Goal: Task Accomplishment & Management: Use online tool/utility

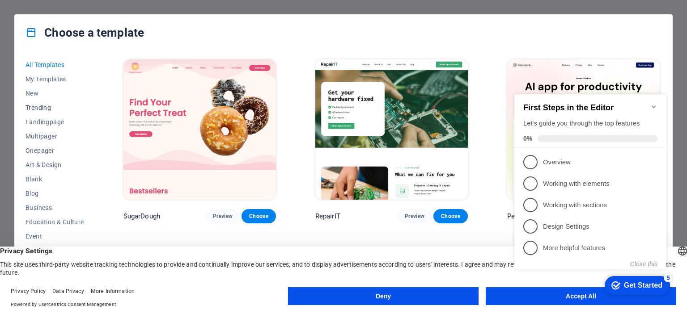
scroll to position [140, 0]
click at [41, 209] on span "Services" at bounding box center [54, 210] width 59 height 7
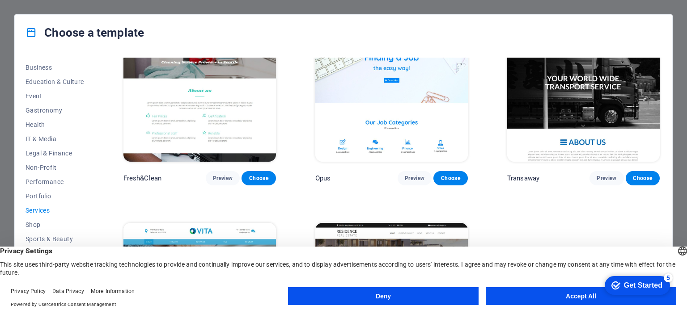
scroll to position [1140, 0]
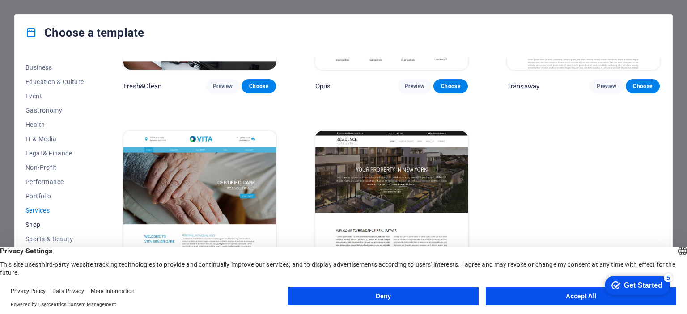
click at [38, 222] on span "Shop" at bounding box center [54, 224] width 59 height 7
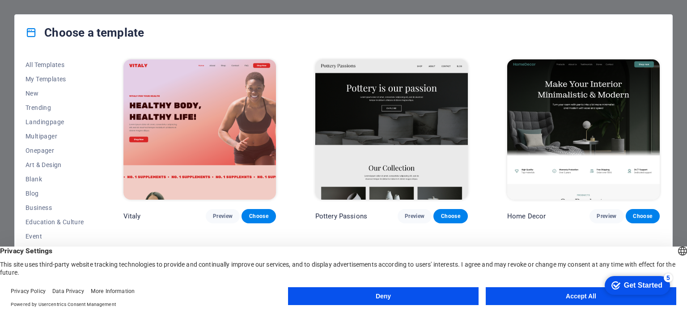
scroll to position [140, 0]
click at [42, 209] on span "Services" at bounding box center [54, 210] width 59 height 7
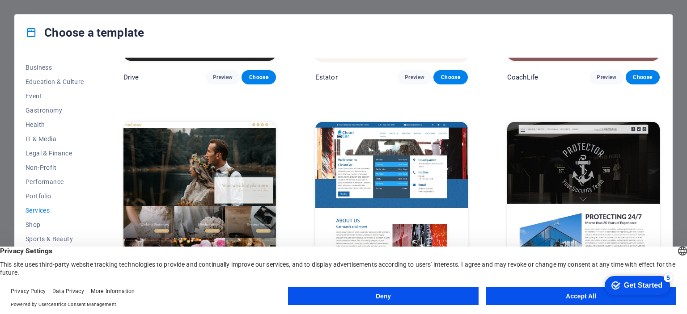
scroll to position [394, 0]
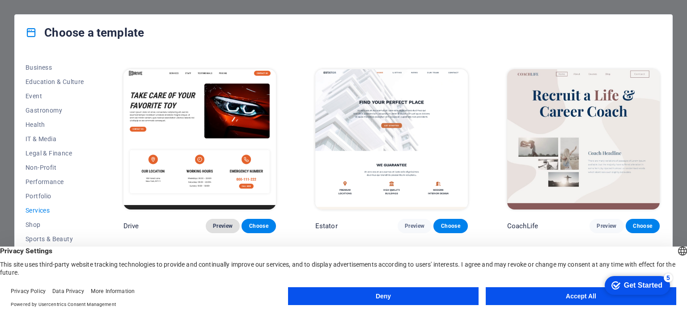
click at [229, 223] on span "Preview" at bounding box center [223, 226] width 20 height 7
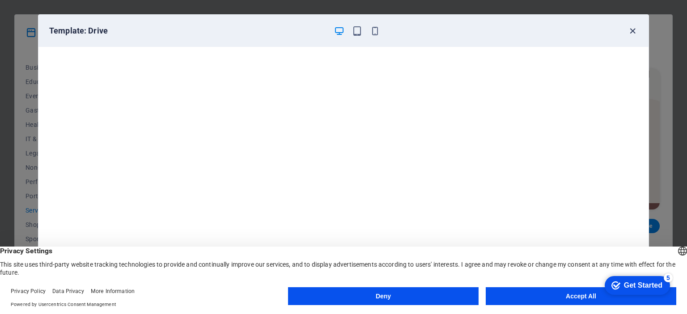
click at [630, 32] on icon "button" at bounding box center [633, 31] width 10 height 10
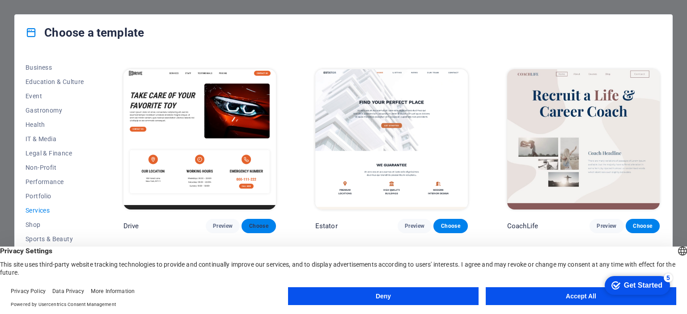
click at [258, 223] on span "Choose" at bounding box center [259, 226] width 20 height 7
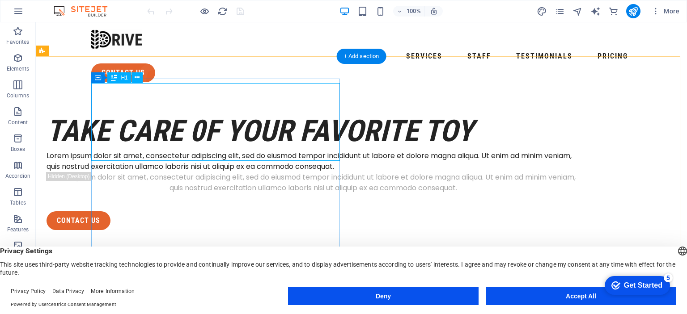
click at [100, 112] on div "take care 0f your favorite toy" at bounding box center [313, 131] width 533 height 39
drag, startPoint x: 103, startPoint y: 96, endPoint x: 147, endPoint y: 110, distance: 46.1
click at [147, 112] on div "take care 0f your favorite toy" at bounding box center [313, 131] width 533 height 39
click at [134, 76] on button at bounding box center [137, 77] width 11 height 11
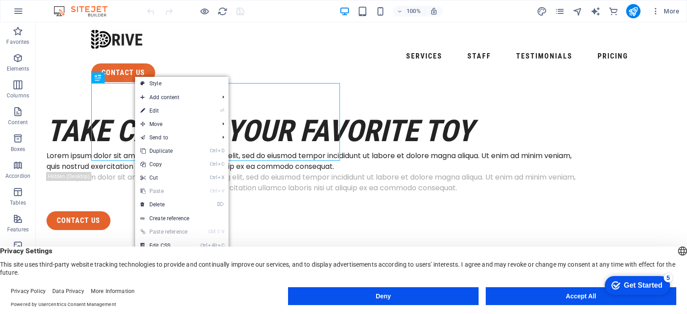
click at [152, 105] on link "⏎ Edit" at bounding box center [165, 110] width 60 height 13
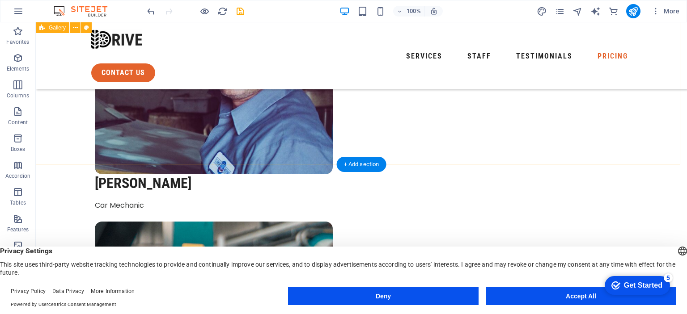
scroll to position [3067, 0]
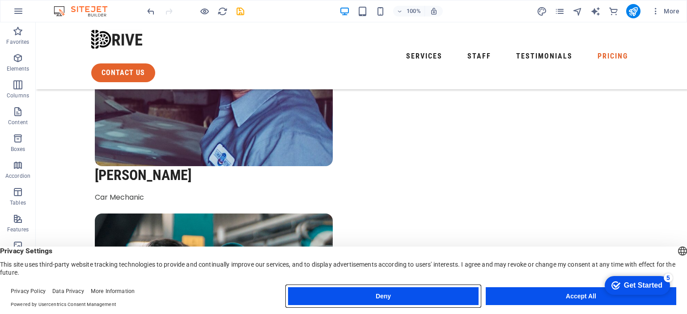
click at [411, 297] on button "Deny" at bounding box center [383, 297] width 191 height 18
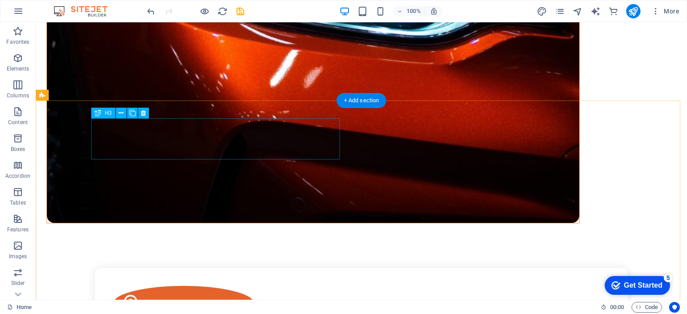
scroll to position [0, 0]
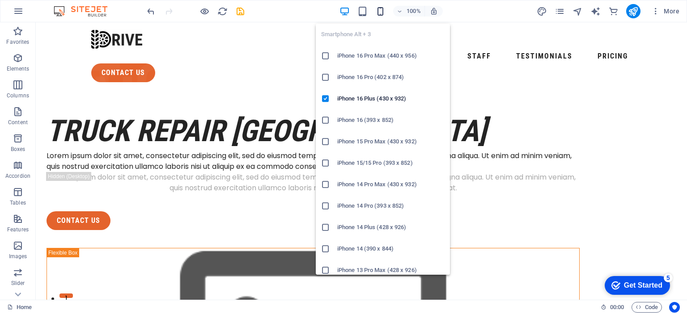
click at [380, 9] on icon "button" at bounding box center [380, 11] width 10 height 10
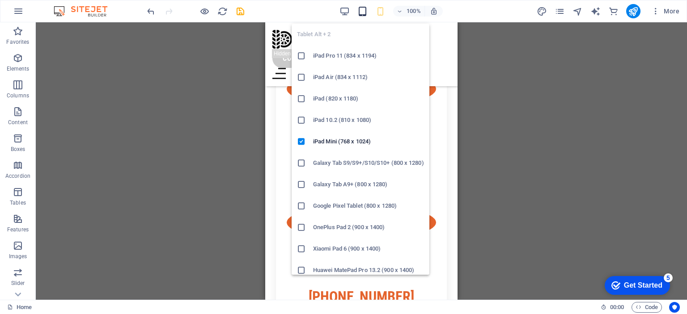
scroll to position [596, 0]
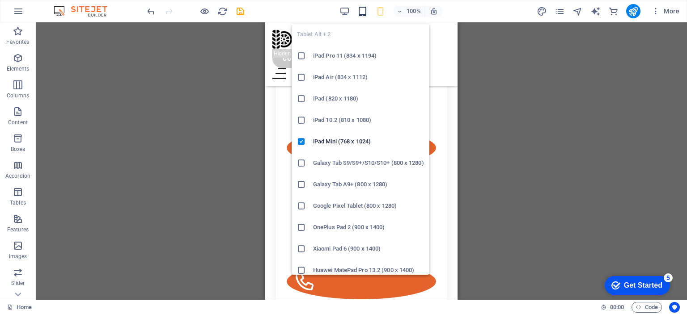
click at [365, 8] on icon "button" at bounding box center [362, 11] width 10 height 10
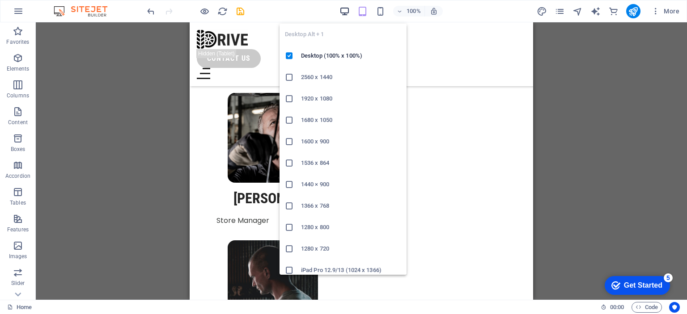
click at [340, 14] on icon "button" at bounding box center [345, 11] width 10 height 10
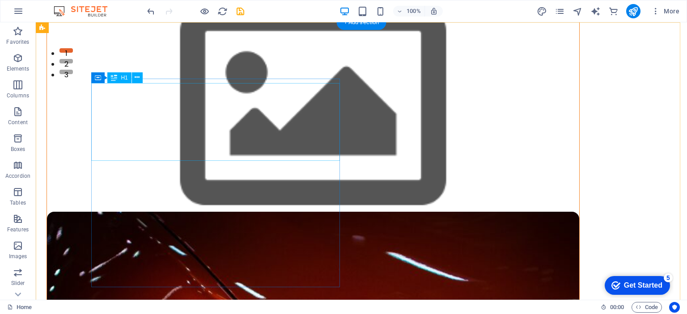
scroll to position [0, 0]
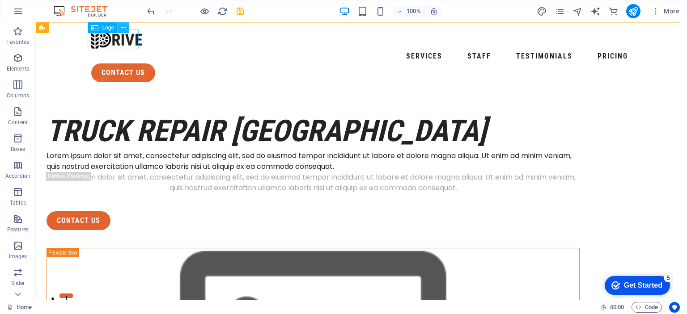
click at [124, 26] on icon at bounding box center [123, 27] width 5 height 9
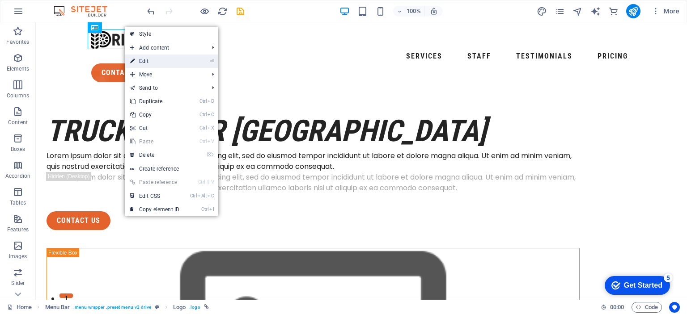
click at [159, 57] on link "⏎ Edit" at bounding box center [155, 61] width 60 height 13
select select "px"
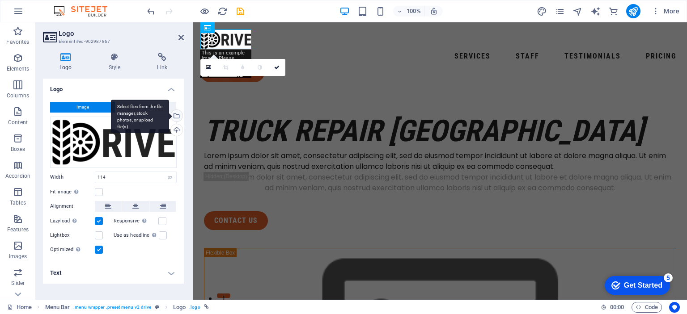
click at [178, 116] on div "Select files from the file manager, stock photos, or upload file(s)" at bounding box center [175, 116] width 13 height 13
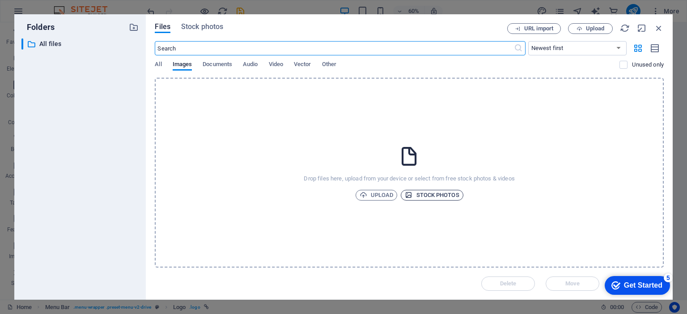
click at [419, 197] on span "Stock photos" at bounding box center [432, 195] width 54 height 11
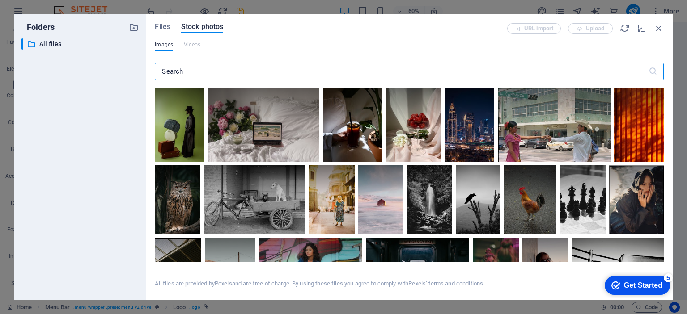
click at [193, 68] on input "text" at bounding box center [401, 72] width 493 height 18
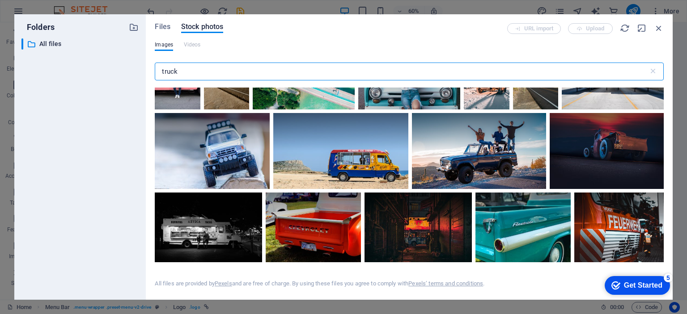
scroll to position [895, 0]
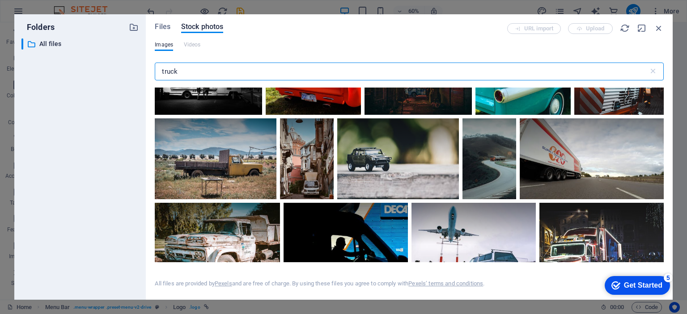
click at [198, 66] on input "truck" at bounding box center [401, 72] width 493 height 18
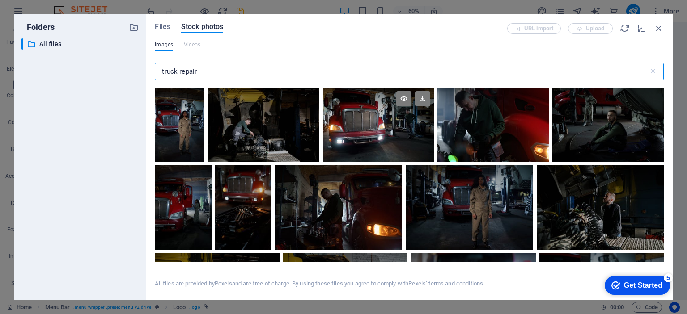
type input "truck repair"
click at [362, 116] on div at bounding box center [378, 106] width 111 height 37
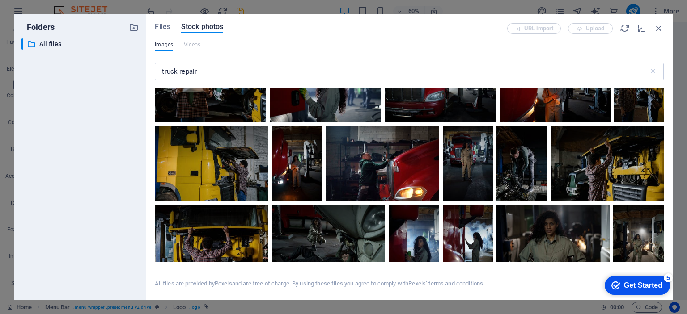
scroll to position [0, 0]
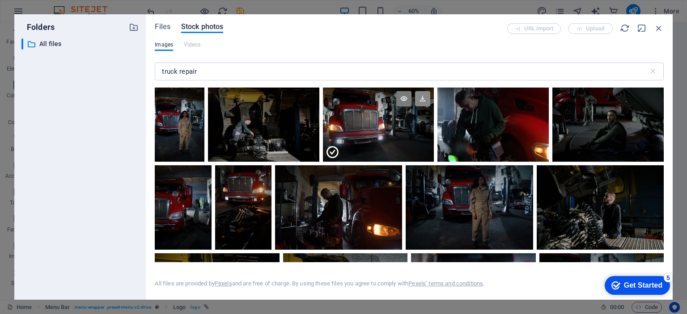
click at [419, 100] on icon at bounding box center [422, 98] width 15 height 15
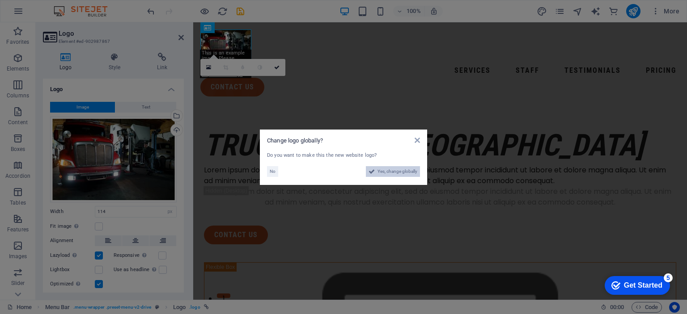
click at [381, 171] on span "Yes, change globally" at bounding box center [398, 171] width 40 height 11
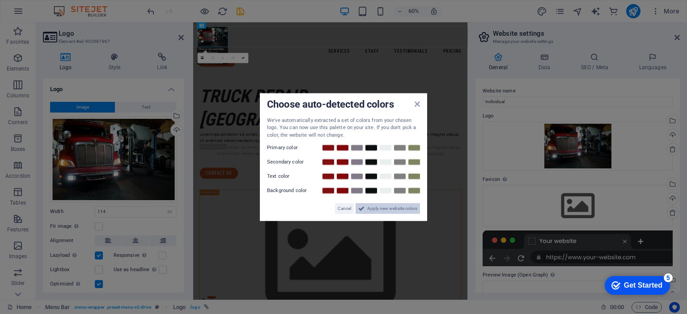
click at [378, 209] on span "Apply new website colors" at bounding box center [392, 209] width 50 height 11
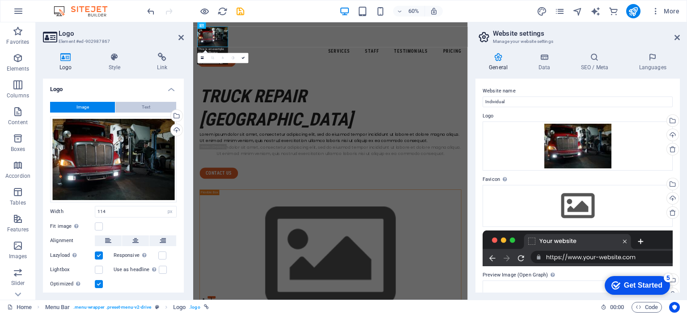
click at [148, 105] on span "Text" at bounding box center [146, 107] width 8 height 11
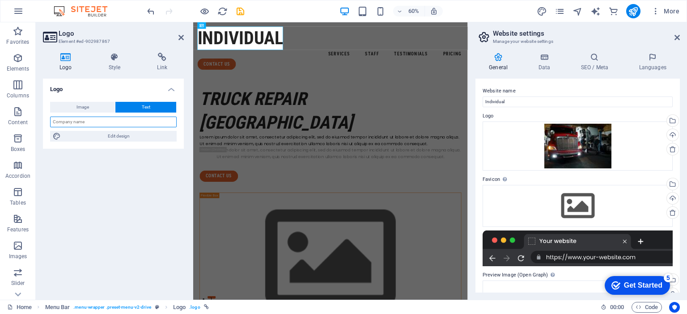
click at [113, 124] on input "text" at bounding box center [113, 122] width 127 height 11
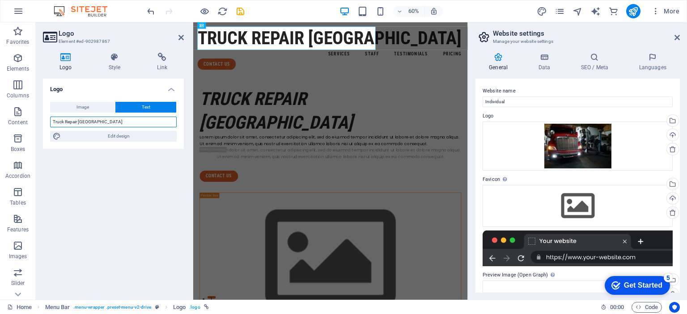
type input "Truck Repair [GEOGRAPHIC_DATA]"
click at [118, 156] on div "Logo Image Text Drag files here, click to choose files or select files from Fil…" at bounding box center [113, 186] width 141 height 214
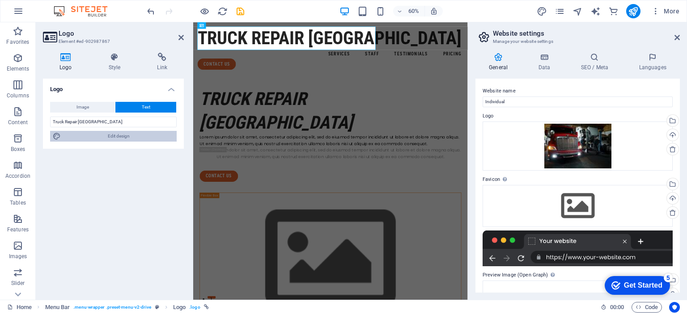
click at [111, 134] on span "Edit design" at bounding box center [119, 136] width 110 height 11
select select "px"
select select "700"
select select "px"
select select "rem"
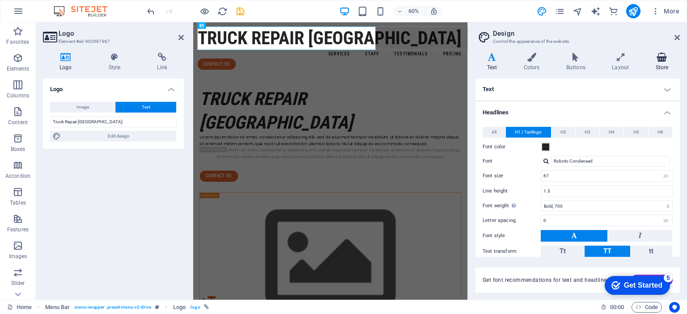
click at [667, 63] on h4 "Store" at bounding box center [662, 62] width 36 height 19
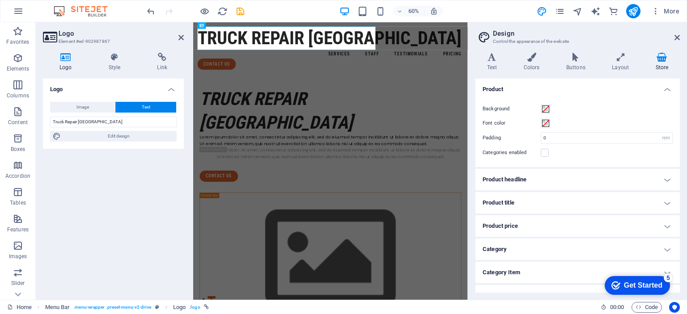
click at [521, 245] on h4 "Category" at bounding box center [578, 249] width 204 height 21
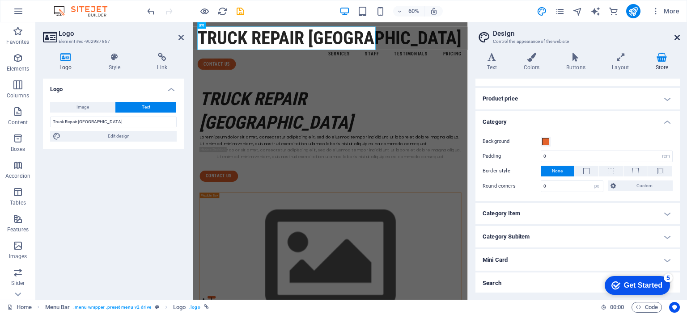
drag, startPoint x: 675, startPoint y: 35, endPoint x: 484, endPoint y: 16, distance: 192.0
click at [675, 35] on icon at bounding box center [677, 37] width 5 height 7
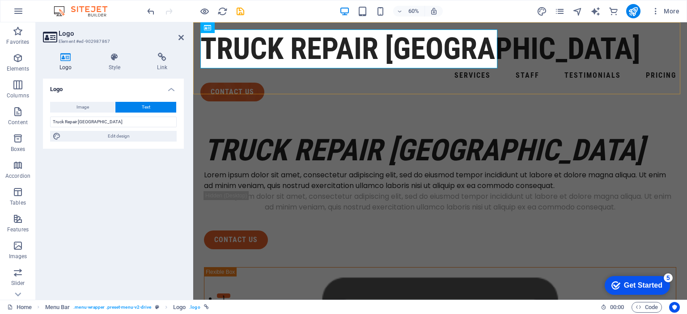
click at [678, 38] on div "Truck Repair [GEOGRAPHIC_DATA] Services Staff Testimonials Pricing contact us" at bounding box center [440, 65] width 494 height 86
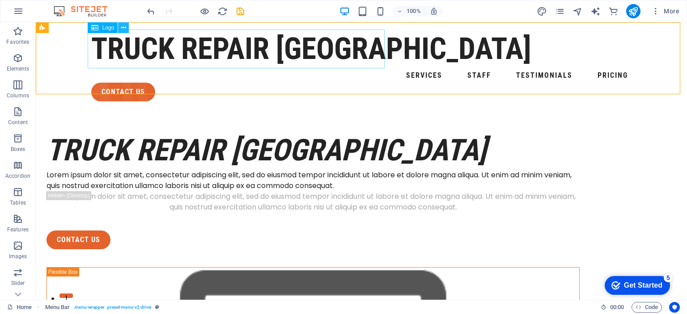
click at [122, 29] on icon at bounding box center [123, 27] width 5 height 9
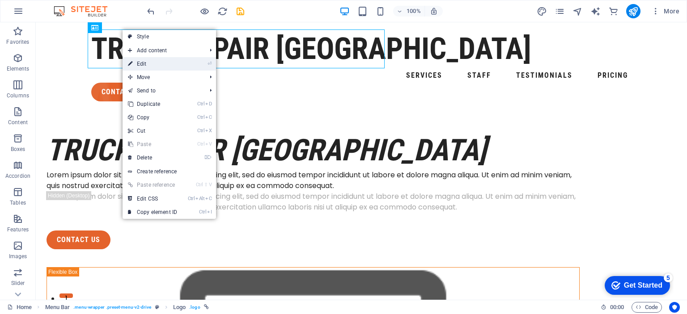
click at [135, 61] on link "⏎ Edit" at bounding box center [153, 63] width 60 height 13
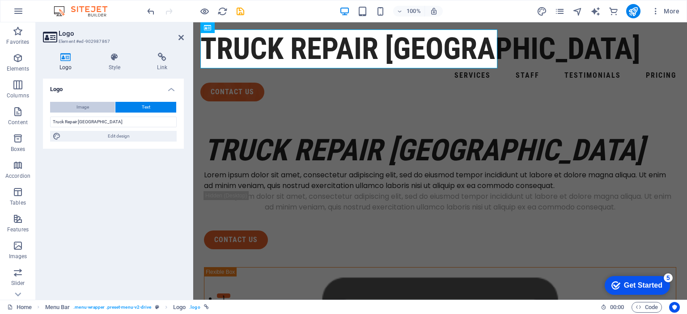
click at [74, 106] on button "Image" at bounding box center [82, 107] width 65 height 11
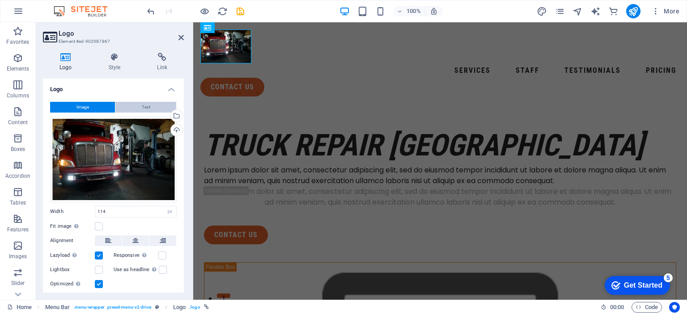
click at [145, 105] on span "Text" at bounding box center [146, 107] width 8 height 11
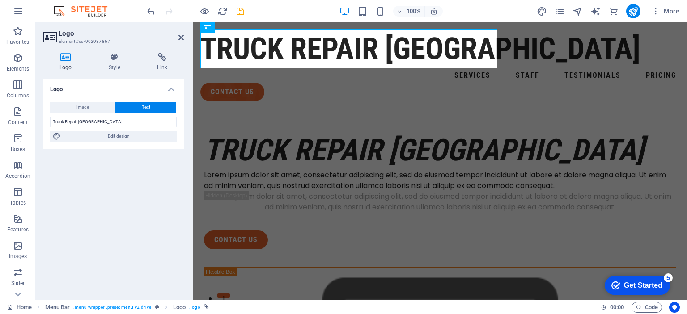
click at [63, 60] on icon at bounding box center [66, 57] width 46 height 9
click at [63, 67] on h4 "Logo" at bounding box center [67, 62] width 49 height 19
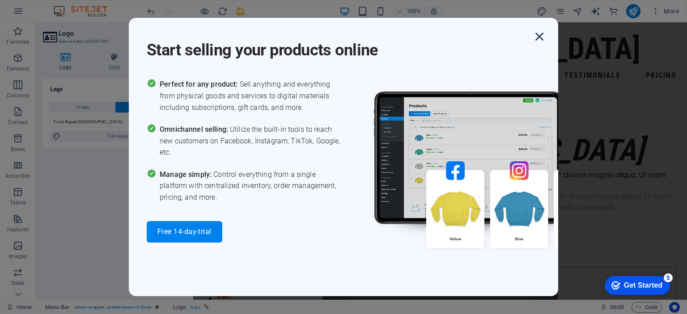
click at [542, 37] on icon "button" at bounding box center [539, 37] width 16 height 16
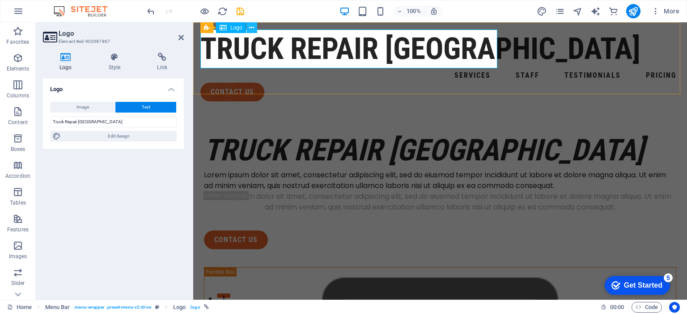
click at [251, 29] on icon at bounding box center [251, 27] width 5 height 9
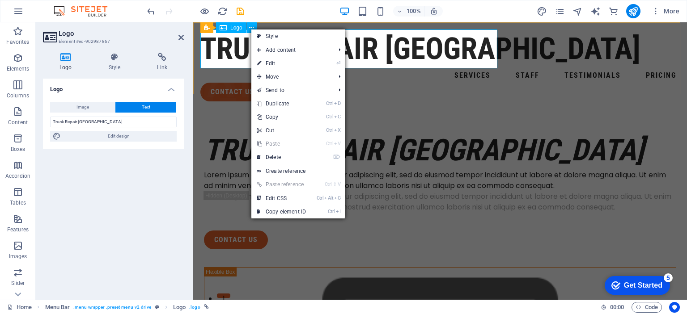
click at [233, 26] on span "Logo" at bounding box center [236, 27] width 12 height 5
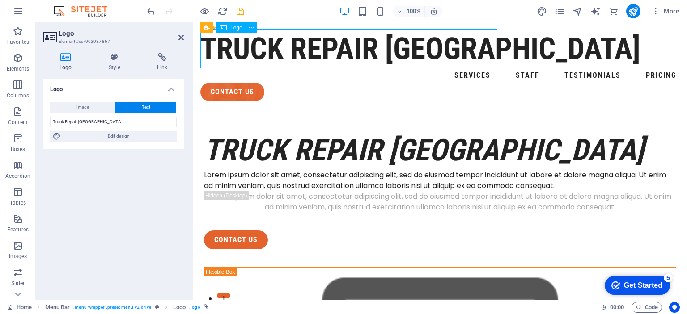
drag, startPoint x: 233, startPoint y: 26, endPoint x: 243, endPoint y: 26, distance: 10.3
click at [243, 26] on div "Logo" at bounding box center [231, 27] width 30 height 11
click at [171, 89] on h4 "Logo" at bounding box center [113, 87] width 141 height 16
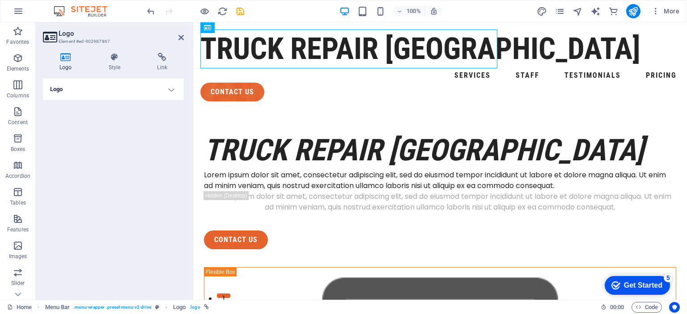
click at [171, 89] on h4 "Logo" at bounding box center [113, 89] width 141 height 21
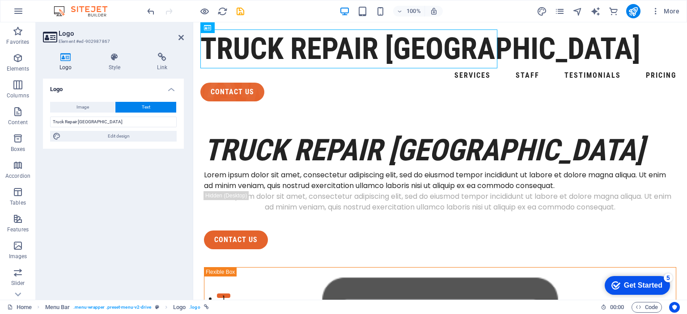
click at [51, 34] on icon at bounding box center [49, 37] width 13 height 13
click at [158, 65] on h4 "Link" at bounding box center [161, 62] width 43 height 19
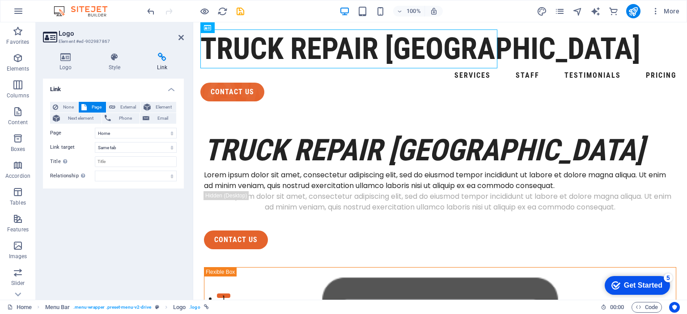
click at [164, 63] on h4 "Link" at bounding box center [161, 62] width 43 height 19
click at [120, 64] on h4 "Style" at bounding box center [116, 62] width 49 height 19
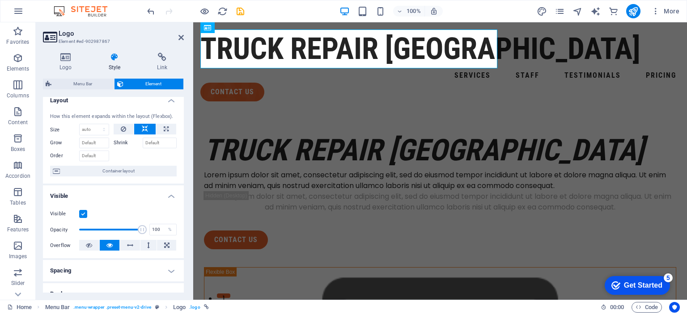
scroll to position [0, 0]
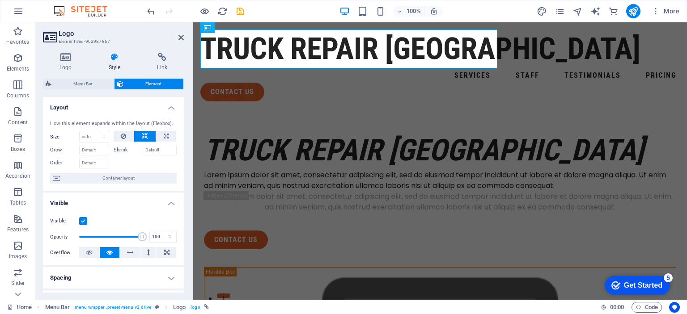
click at [82, 76] on div "Logo Style Link Logo Image Text Drag files here, click to choose files or selec…" at bounding box center [113, 173] width 141 height 240
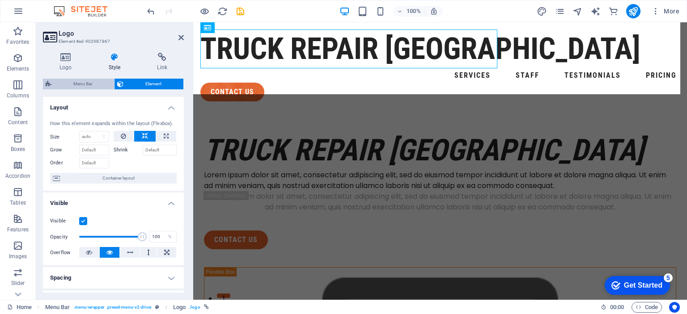
click at [82, 83] on span "Menu Bar" at bounding box center [82, 84] width 57 height 11
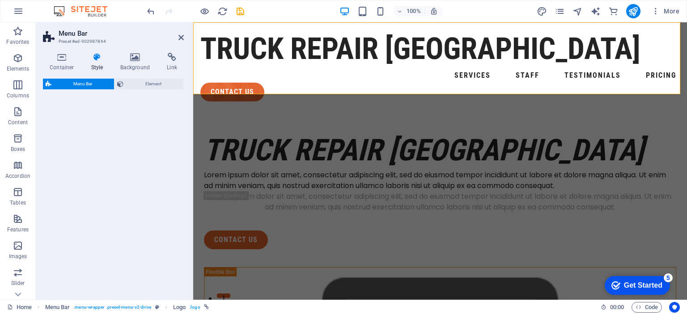
select select "rem"
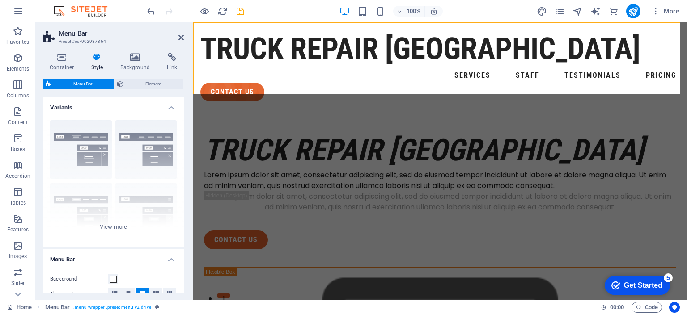
click at [85, 82] on span "Menu Bar" at bounding box center [82, 84] width 57 height 11
click at [178, 35] on icon at bounding box center [180, 37] width 5 height 7
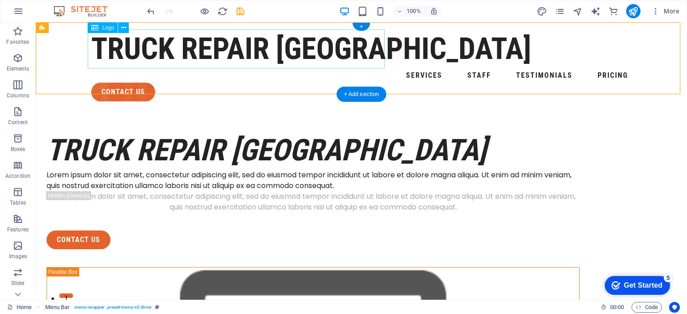
click at [181, 36] on div "Truck Repair [GEOGRAPHIC_DATA]" at bounding box center [361, 49] width 540 height 39
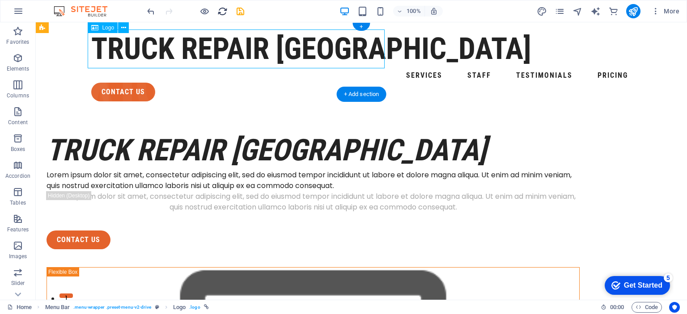
click at [224, 11] on icon "reload" at bounding box center [222, 11] width 10 height 10
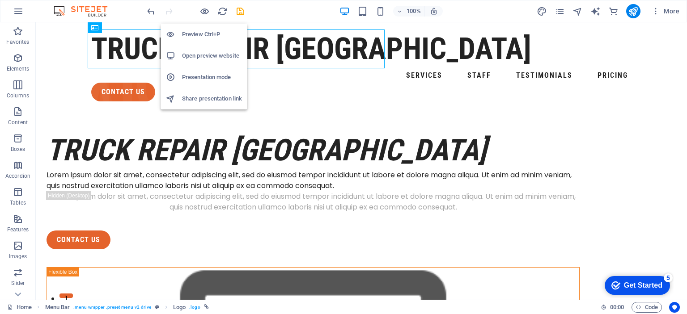
click at [200, 30] on h6 "Preview Ctrl+P" at bounding box center [212, 34] width 60 height 11
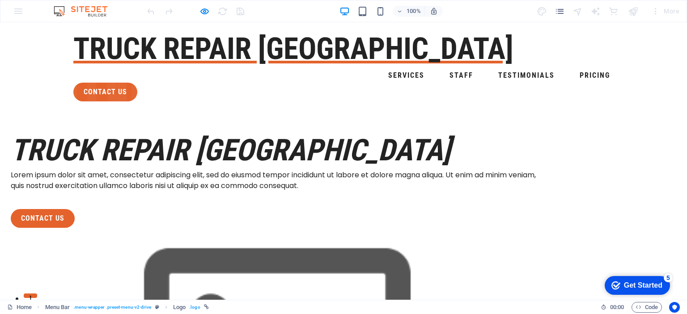
click at [263, 45] on h1 "Truck Repair [GEOGRAPHIC_DATA]" at bounding box center [343, 49] width 540 height 39
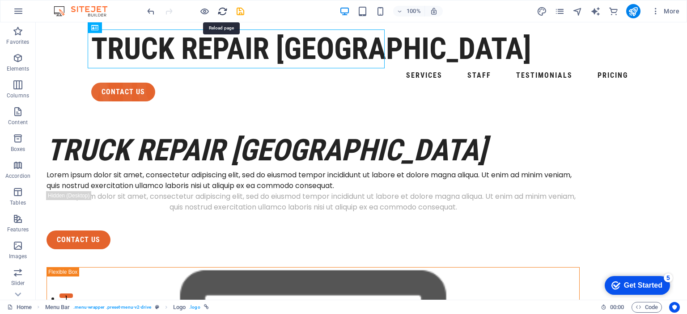
drag, startPoint x: 224, startPoint y: 10, endPoint x: 344, endPoint y: 22, distance: 120.9
click at [224, 10] on icon "reload" at bounding box center [222, 11] width 10 height 10
